Goal: Information Seeking & Learning: Learn about a topic

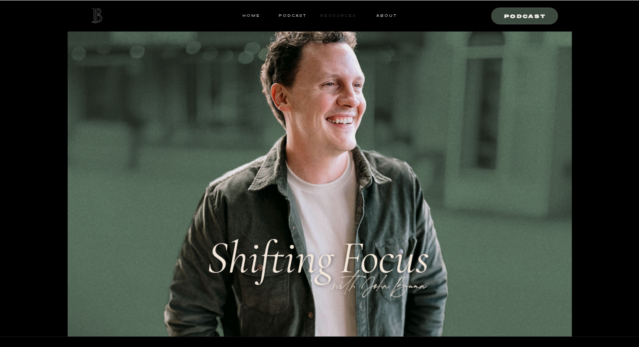
click at [344, 13] on nav "resources" at bounding box center [336, 16] width 39 height 8
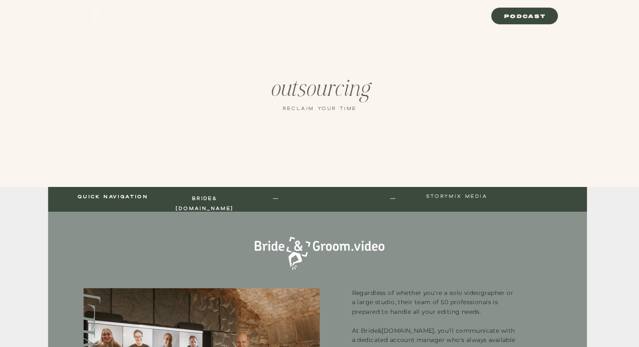
click at [346, 198] on nav "Wanderlust Videos" at bounding box center [333, 199] width 87 height 10
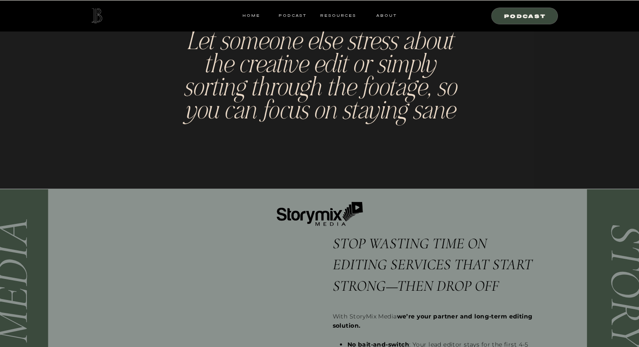
scroll to position [1691, 0]
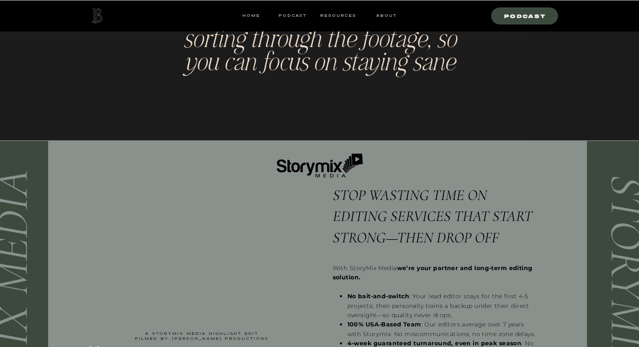
click at [99, 21] on div at bounding box center [96, 15] width 30 height 15
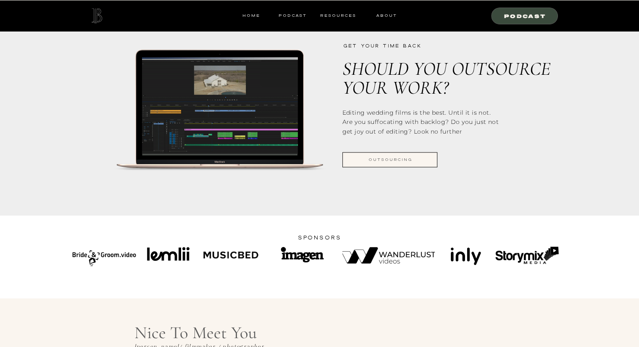
scroll to position [1134, 0]
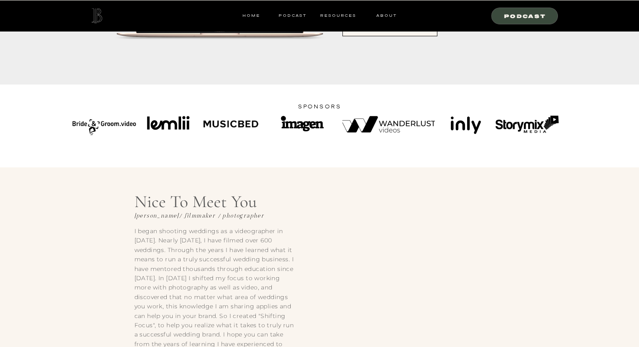
click at [368, 120] on div at bounding box center [388, 124] width 92 height 16
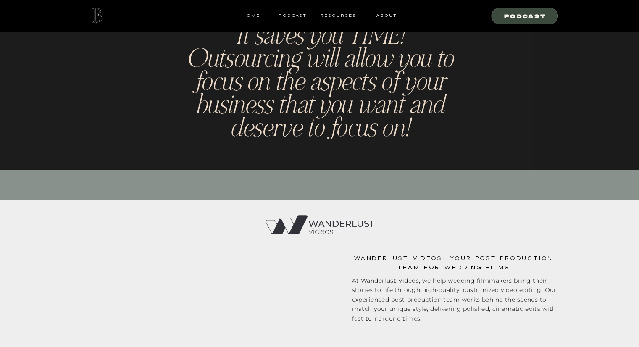
scroll to position [733, 0]
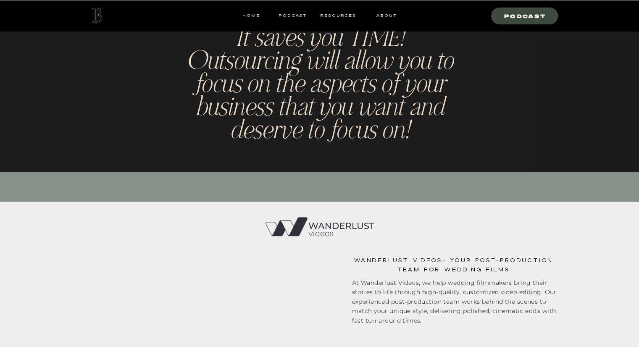
click at [507, 298] on div "At Wanderlust Videos, we help wedding filmmakers bring their stories to life th…" at bounding box center [455, 305] width 206 height 55
